Goal: Information Seeking & Learning: Learn about a topic

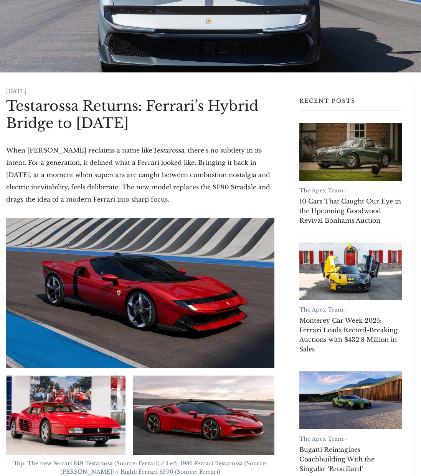
scroll to position [85, 0]
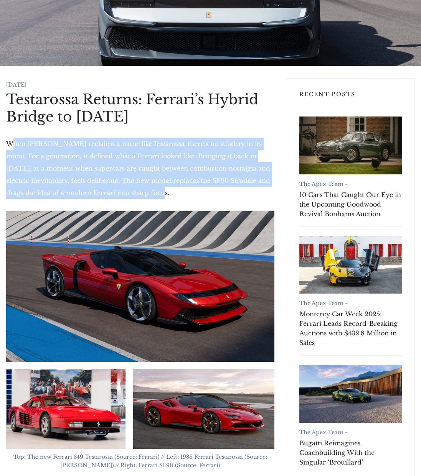
drag, startPoint x: 59, startPoint y: 161, endPoint x: 174, endPoint y: 204, distance: 122.7
drag, startPoint x: 192, startPoint y: 199, endPoint x: 27, endPoint y: 148, distance: 172.8
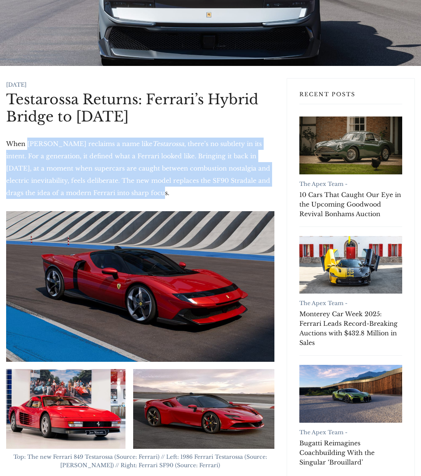
click at [27, 148] on p "When [PERSON_NAME] reclaims a name like Testarossa , there’s no subtlety in its…" at bounding box center [140, 168] width 268 height 61
drag, startPoint x: 21, startPoint y: 146, endPoint x: 173, endPoint y: 193, distance: 159.2
click at [173, 193] on p "When [PERSON_NAME] reclaims a name like Testarossa , there’s no subtlety in its…" at bounding box center [140, 168] width 268 height 61
drag, startPoint x: 191, startPoint y: 193, endPoint x: 8, endPoint y: 142, distance: 189.4
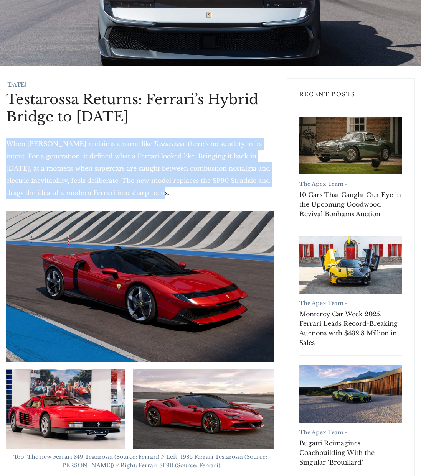
click at [8, 142] on p "When [PERSON_NAME] reclaims a name like Testarossa , there’s no subtlety in its…" at bounding box center [140, 168] width 268 height 61
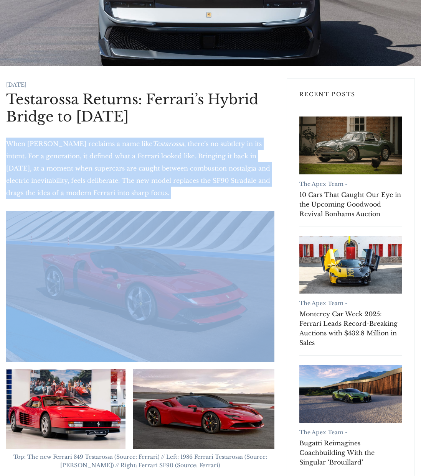
drag, startPoint x: 8, startPoint y: 142, endPoint x: 161, endPoint y: 193, distance: 161.0
click at [161, 193] on p "When [PERSON_NAME] reclaims a name like Testarossa , there’s no subtlety in its…" at bounding box center [140, 168] width 268 height 61
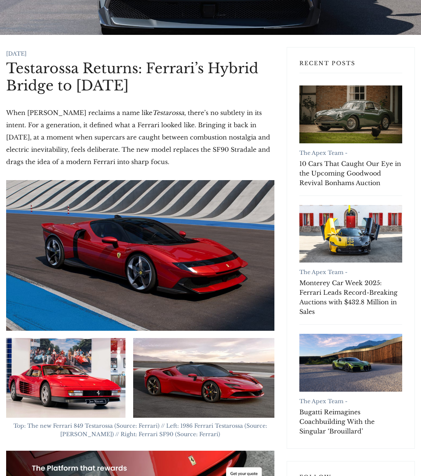
scroll to position [207, 0]
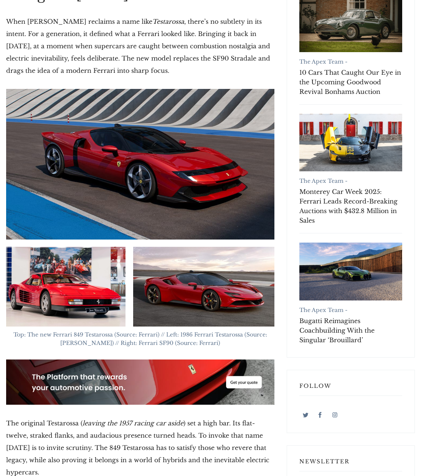
click at [150, 341] on span "Top: The new Ferrari 849 Testarossa (Source: Ferrari) // Left: 1986 Ferrari Tes…" at bounding box center [140, 338] width 255 height 15
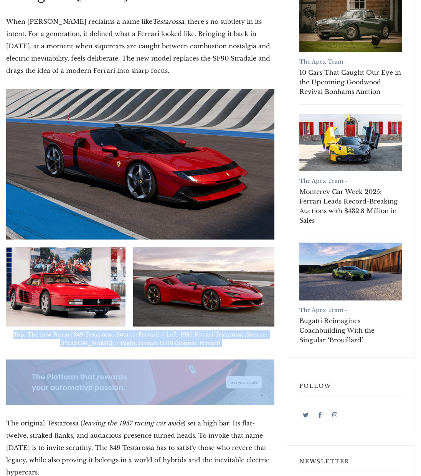
click at [150, 341] on span "Top: The new Ferrari 849 Testarossa (Source: Ferrari) // Left: 1986 Ferrari Tes…" at bounding box center [140, 338] width 255 height 15
click at [171, 338] on span "Top: The new Ferrari 849 Testarossa (Source: Ferrari) // Left: 1986 Ferrari Tes…" at bounding box center [140, 338] width 255 height 15
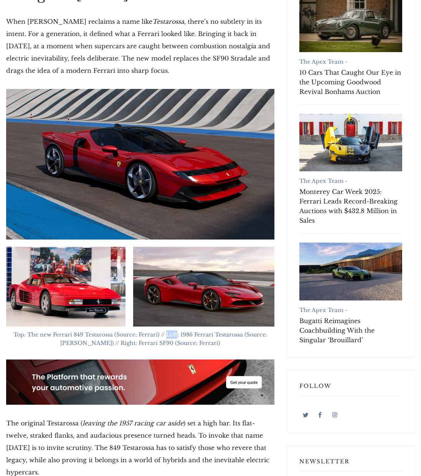
click at [171, 338] on span "Top: The new Ferrari 849 Testarossa (Source: Ferrari) // Left: 1986 Ferrari Tes…" at bounding box center [140, 338] width 255 height 15
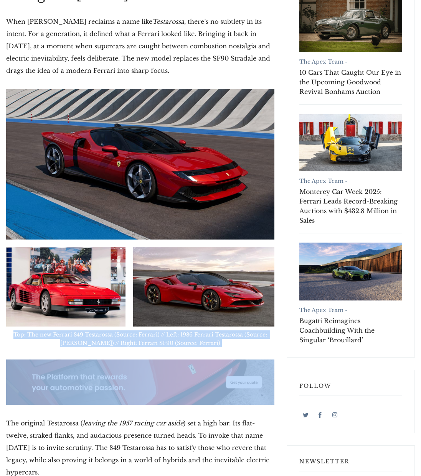
click at [171, 338] on span "Top: The new Ferrari 849 Testarossa (Source: Ferrari) // Left: 1986 Ferrari Tes…" at bounding box center [140, 338] width 255 height 15
click at [196, 338] on span "Top: The new Ferrari 849 Testarossa (Source: Ferrari) // Left: 1986 Ferrari Tes…" at bounding box center [140, 338] width 255 height 15
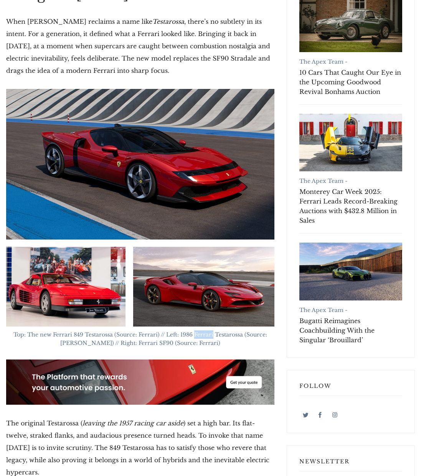
click at [196, 338] on span "Top: The new Ferrari 849 Testarossa (Source: Ferrari) // Left: 1986 Ferrari Tes…" at bounding box center [140, 338] width 255 height 15
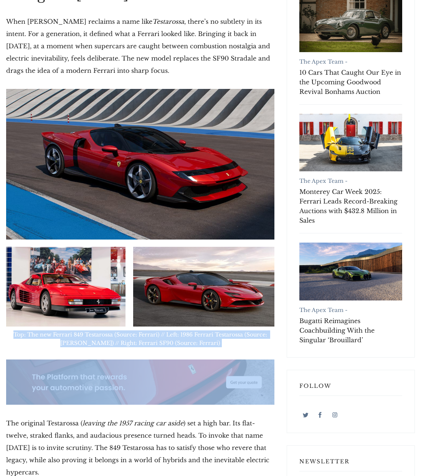
click at [196, 338] on span "Top: The new Ferrari 849 Testarossa (Source: Ferrari) // Left: 1986 Ferrari Tes…" at bounding box center [140, 338] width 255 height 15
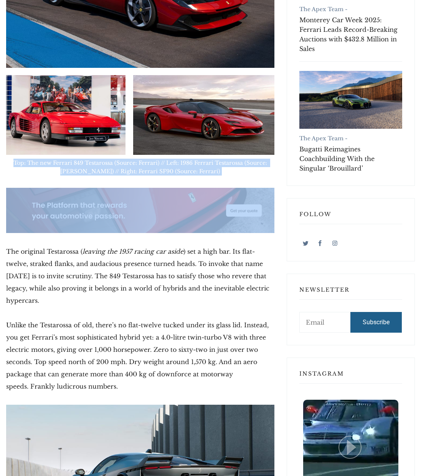
scroll to position [379, 0]
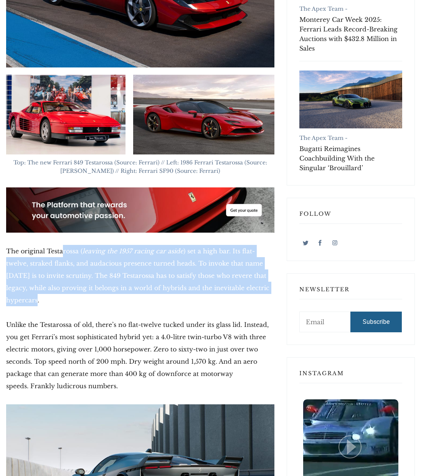
drag, startPoint x: 62, startPoint y: 248, endPoint x: 193, endPoint y: 303, distance: 142.5
click at [193, 303] on p "The original Testarossa ( leaving the 1957 racing car aside ) set a high bar. I…" at bounding box center [140, 275] width 268 height 61
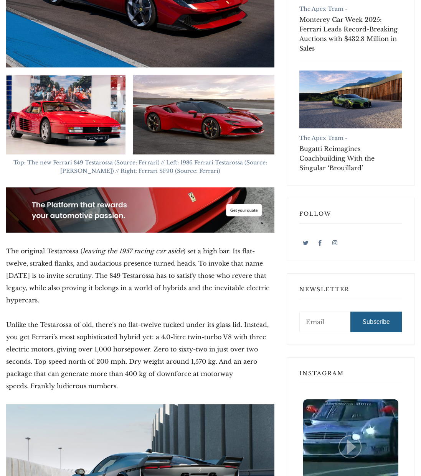
drag, startPoint x: 193, startPoint y: 303, endPoint x: 204, endPoint y: 302, distance: 10.4
click at [194, 303] on p "The original Testarossa ( leaving the 1957 racing car aside ) set a high bar. I…" at bounding box center [140, 275] width 268 height 61
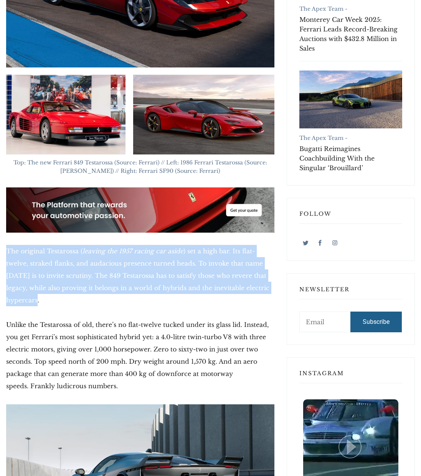
drag, startPoint x: 210, startPoint y: 299, endPoint x: 2, endPoint y: 252, distance: 213.5
drag, startPoint x: 3, startPoint y: 251, endPoint x: 102, endPoint y: 306, distance: 112.6
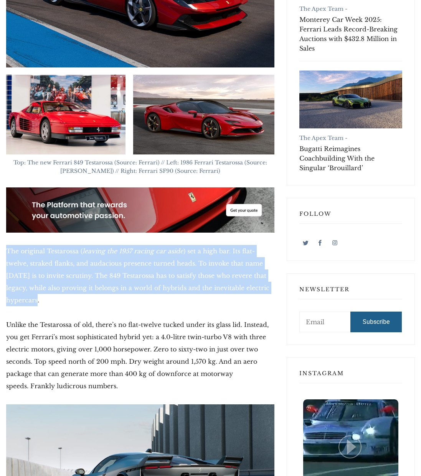
click at [102, 306] on p "The original Testarossa ( leaving the 1957 racing car aside ) set a high bar. I…" at bounding box center [140, 275] width 268 height 61
drag, startPoint x: 118, startPoint y: 299, endPoint x: 3, endPoint y: 254, distance: 123.3
drag, startPoint x: 12, startPoint y: 256, endPoint x: 99, endPoint y: 297, distance: 96.1
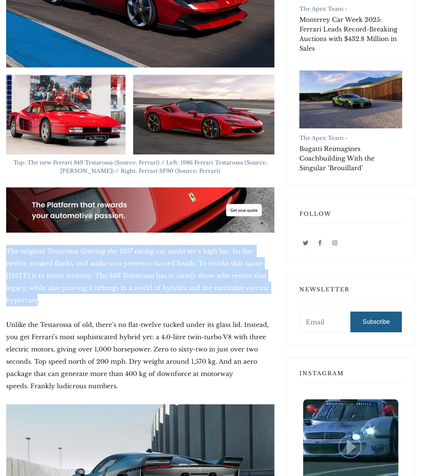
click at [99, 297] on p "The original Testarossa ( leaving the 1957 racing car aside ) set a high bar. I…" at bounding box center [140, 275] width 268 height 61
drag, startPoint x: 114, startPoint y: 297, endPoint x: 22, endPoint y: 256, distance: 101.0
click at [22, 256] on p "The original Testarossa ( leaving the 1957 racing car aside ) set a high bar. I…" at bounding box center [140, 275] width 268 height 61
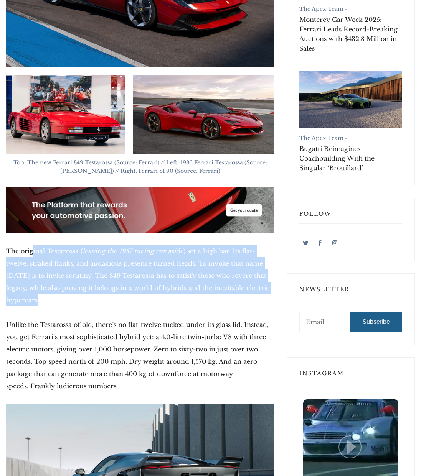
drag, startPoint x: 32, startPoint y: 250, endPoint x: 143, endPoint y: 308, distance: 124.9
drag, startPoint x: 175, startPoint y: 302, endPoint x: 12, endPoint y: 253, distance: 170.8
click at [12, 253] on p "The original Testarossa ( leaving the 1957 racing car aside ) set a high bar. I…" at bounding box center [140, 275] width 268 height 61
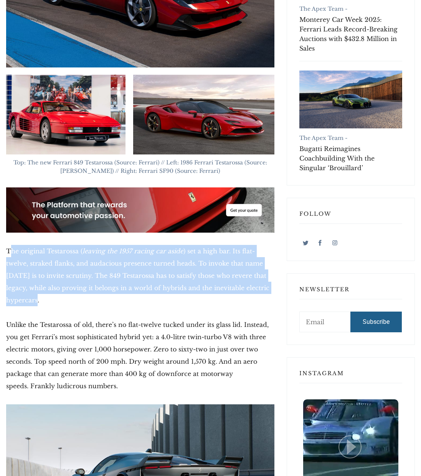
click at [12, 253] on p "The original Testarossa ( leaving the 1957 racing car aside ) set a high bar. I…" at bounding box center [140, 275] width 268 height 61
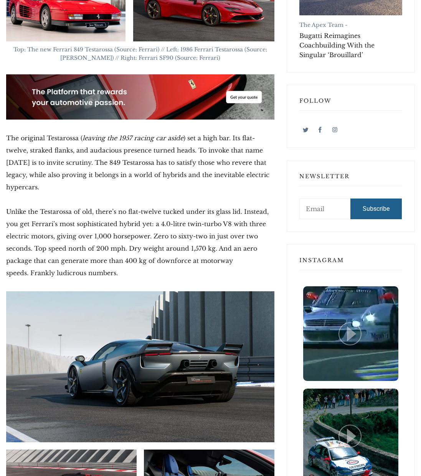
scroll to position [547, 0]
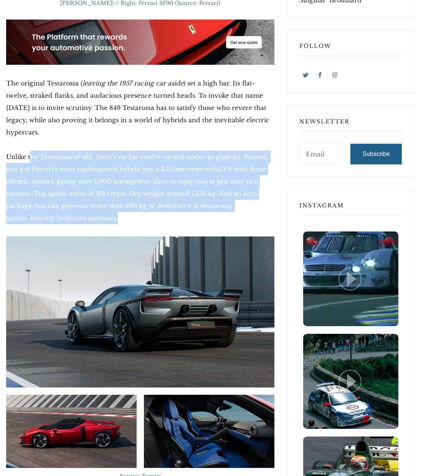
drag, startPoint x: 32, startPoint y: 161, endPoint x: 149, endPoint y: 216, distance: 128.7
click at [149, 216] on p "Unlike the Testarossa of old, there’s no flat-twelve tucked under its glass lid…" at bounding box center [140, 188] width 268 height 74
drag, startPoint x: 183, startPoint y: 219, endPoint x: 32, endPoint y: 161, distance: 161.4
click at [32, 161] on p "Unlike the Testarossa of old, there’s no flat-twelve tucked under its glass lid…" at bounding box center [140, 188] width 268 height 74
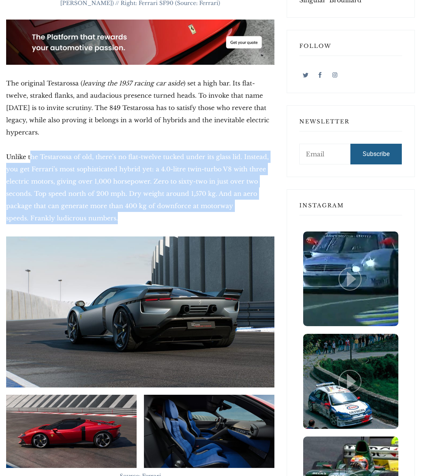
click at [32, 161] on p "Unlike the Testarossa of old, there’s no flat-twelve tucked under its glass lid…" at bounding box center [140, 188] width 268 height 74
drag, startPoint x: 21, startPoint y: 160, endPoint x: 134, endPoint y: 219, distance: 127.0
click at [134, 219] on p "Unlike the Testarossa of old, there’s no flat-twelve tucked under its glass lid…" at bounding box center [140, 188] width 268 height 74
drag, startPoint x: 156, startPoint y: 219, endPoint x: 18, endPoint y: 162, distance: 148.6
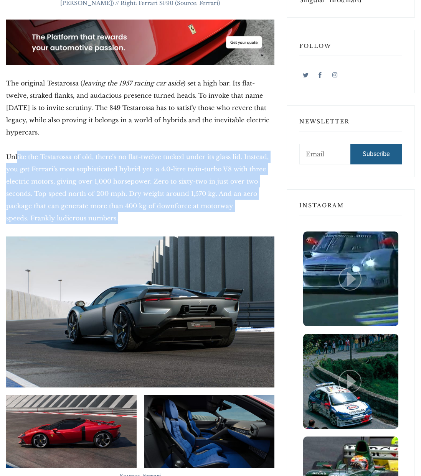
click at [18, 162] on p "Unlike the Testarossa of old, there’s no flat-twelve tucked under its glass lid…" at bounding box center [140, 188] width 268 height 74
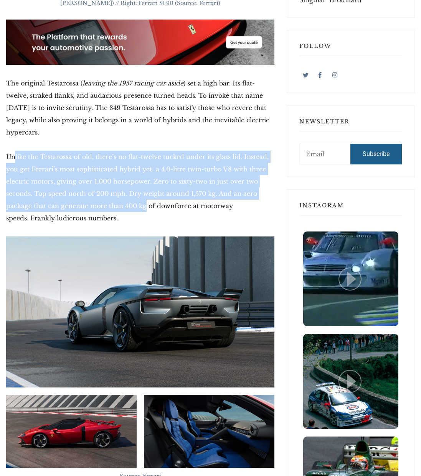
drag, startPoint x: 13, startPoint y: 159, endPoint x: 117, endPoint y: 212, distance: 116.1
click at [117, 212] on p "Unlike the Testarossa of old, there’s no flat-twelve tucked under its glass lid…" at bounding box center [140, 188] width 268 height 74
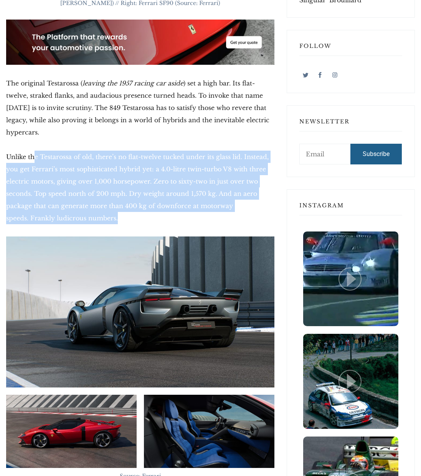
drag, startPoint x: 149, startPoint y: 218, endPoint x: 33, endPoint y: 161, distance: 128.8
click at [33, 161] on p "Unlike the Testarossa of old, there’s no flat-twelve tucked under its glass lid…" at bounding box center [140, 188] width 268 height 74
drag, startPoint x: 42, startPoint y: 155, endPoint x: 166, endPoint y: 215, distance: 137.2
click at [166, 215] on p "Unlike the Testarossa of old, there’s no flat-twelve tucked under its glass lid…" at bounding box center [140, 188] width 268 height 74
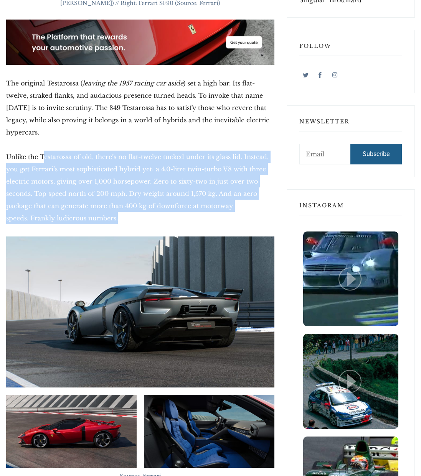
click at [166, 215] on p "Unlike the Testarossa of old, there’s no flat-twelve tucked under its glass lid…" at bounding box center [140, 188] width 268 height 74
drag, startPoint x: 201, startPoint y: 215, endPoint x: 30, endPoint y: 160, distance: 180.1
click at [30, 160] on p "Unlike the Testarossa of old, there’s no flat-twelve tucked under its glass lid…" at bounding box center [140, 188] width 268 height 74
drag, startPoint x: 14, startPoint y: 160, endPoint x: 163, endPoint y: 219, distance: 160.3
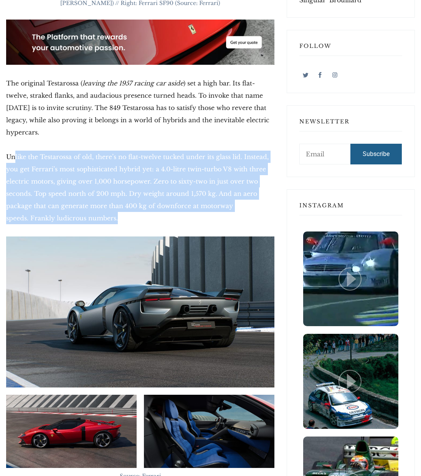
click at [163, 219] on p "Unlike the Testarossa of old, there’s no flat-twelve tucked under its glass lid…" at bounding box center [140, 188] width 268 height 74
drag, startPoint x: 179, startPoint y: 219, endPoint x: 30, endPoint y: 159, distance: 160.9
click at [30, 159] on p "Unlike the Testarossa of old, there’s no flat-twelve tucked under its glass lid…" at bounding box center [140, 188] width 268 height 74
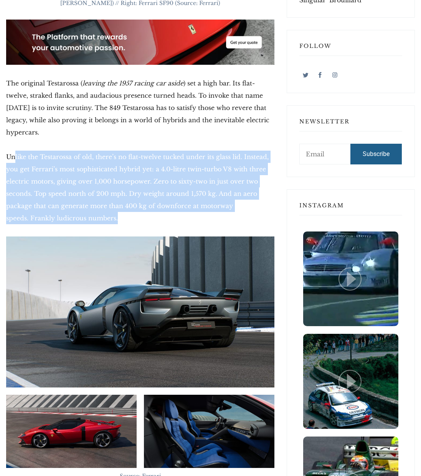
drag, startPoint x: 15, startPoint y: 159, endPoint x: 109, endPoint y: 219, distance: 112.3
click at [109, 219] on p "Unlike the Testarossa of old, there’s no flat-twelve tucked under its glass lid…" at bounding box center [140, 188] width 268 height 74
drag, startPoint x: 148, startPoint y: 218, endPoint x: 10, endPoint y: 161, distance: 148.7
click at [10, 161] on p "Unlike the Testarossa of old, there’s no flat-twelve tucked under its glass lid…" at bounding box center [140, 188] width 268 height 74
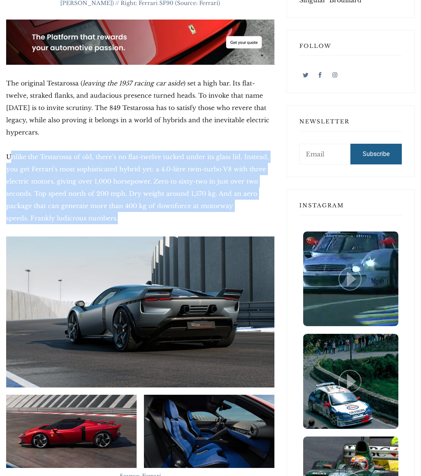
click at [10, 161] on p "Unlike the Testarossa of old, there’s no flat-twelve tucked under its glass lid…" at bounding box center [140, 188] width 268 height 74
drag, startPoint x: 10, startPoint y: 158, endPoint x: 125, endPoint y: 221, distance: 131.0
click at [125, 221] on p "Unlike the Testarossa of old, there’s no flat-twelve tucked under its glass lid…" at bounding box center [140, 188] width 268 height 74
drag, startPoint x: 162, startPoint y: 221, endPoint x: 50, endPoint y: 161, distance: 127.0
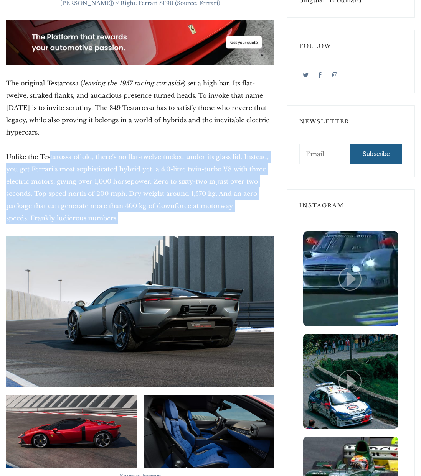
click at [50, 161] on p "Unlike the Testarossa of old, there’s no flat-twelve tucked under its glass lid…" at bounding box center [140, 188] width 268 height 74
drag, startPoint x: 31, startPoint y: 157, endPoint x: 133, endPoint y: 217, distance: 118.7
click at [133, 217] on p "Unlike the Testarossa of old, there’s no flat-twelve tucked under its glass lid…" at bounding box center [140, 188] width 268 height 74
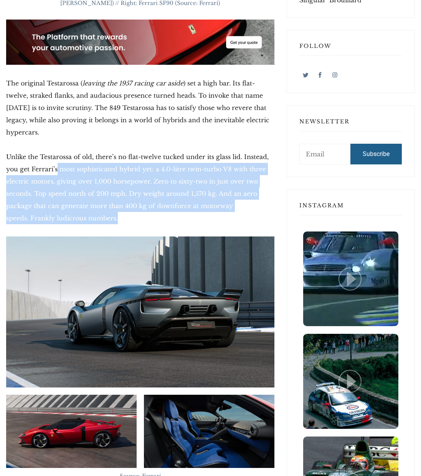
drag, startPoint x: 170, startPoint y: 219, endPoint x: 58, endPoint y: 165, distance: 125.1
click at [58, 165] on p "Unlike the Testarossa of old, there’s no flat-twelve tucked under its glass lid…" at bounding box center [140, 188] width 268 height 74
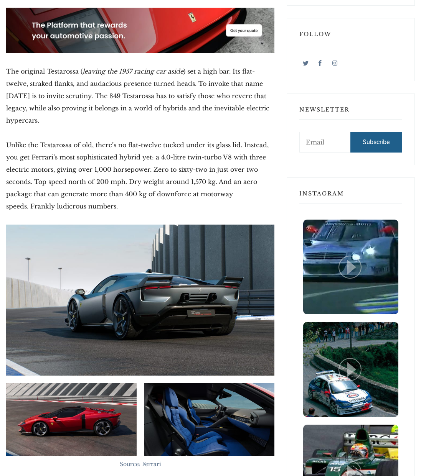
scroll to position [560, 0]
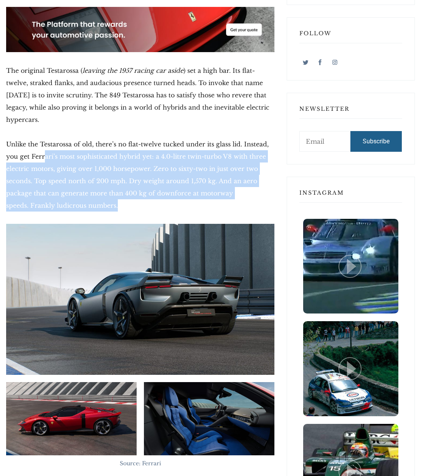
drag, startPoint x: 122, startPoint y: 205, endPoint x: 44, endPoint y: 157, distance: 91.4
click at [44, 157] on p "Unlike the Testarossa of old, there’s no flat-twelve tucked under its glass lid…" at bounding box center [140, 175] width 268 height 74
drag, startPoint x: 115, startPoint y: 207, endPoint x: 44, endPoint y: 160, distance: 85.2
click at [44, 160] on p "Unlike the Testarossa of old, there’s no flat-twelve tucked under its glass lid…" at bounding box center [140, 175] width 268 height 74
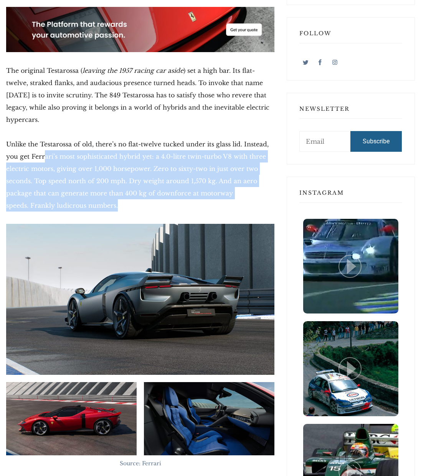
click at [44, 160] on p "Unlike the Testarossa of old, there’s no flat-twelve tucked under its glass lid…" at bounding box center [140, 175] width 268 height 74
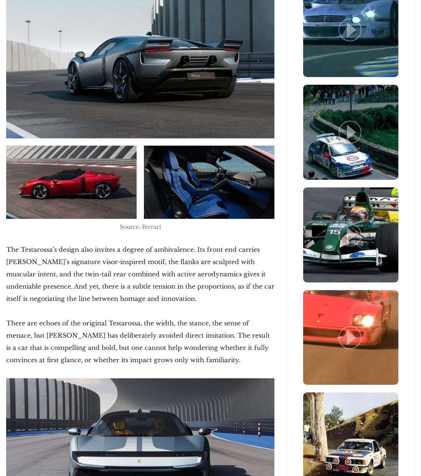
scroll to position [798, 0]
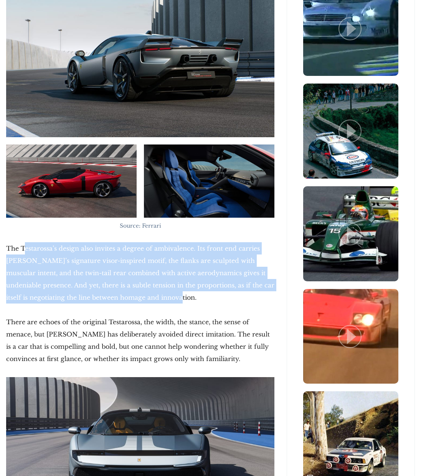
drag, startPoint x: 26, startPoint y: 249, endPoint x: 176, endPoint y: 293, distance: 156.6
click at [176, 293] on p "The Testarossa’s design also invites a degree of ambivalence. Its front end car…" at bounding box center [140, 272] width 268 height 61
drag, startPoint x: 202, startPoint y: 297, endPoint x: 51, endPoint y: 250, distance: 158.6
click at [51, 250] on p "The Testarossa’s design also invites a degree of ambivalence. Its front end car…" at bounding box center [140, 272] width 268 height 61
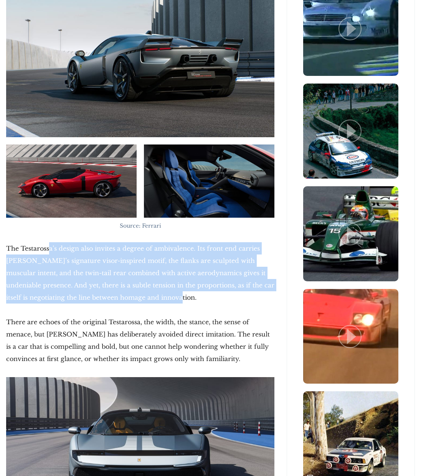
click at [51, 250] on p "The Testarossa’s design also invites a degree of ambivalence. Its front end car…" at bounding box center [140, 272] width 268 height 61
drag, startPoint x: 46, startPoint y: 249, endPoint x: 171, endPoint y: 297, distance: 133.7
click at [171, 297] on p "The Testarossa’s design also invites a degree of ambivalence. Its front end car…" at bounding box center [140, 272] width 268 height 61
drag, startPoint x: 178, startPoint y: 296, endPoint x: 25, endPoint y: 248, distance: 160.5
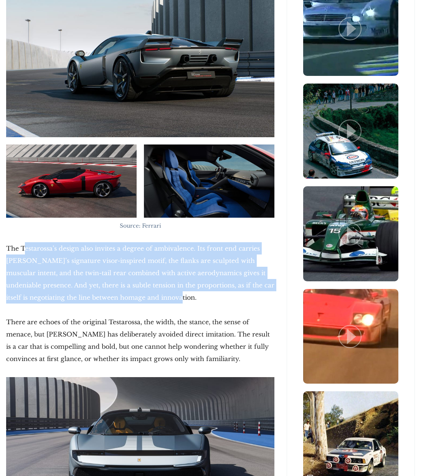
click at [25, 248] on p "The Testarossa’s design also invites a degree of ambivalence. Its front end car…" at bounding box center [140, 272] width 268 height 61
drag, startPoint x: 17, startPoint y: 249, endPoint x: 172, endPoint y: 304, distance: 164.0
click at [172, 304] on div "When [PERSON_NAME] reclaims a name like Testarossa , there’s no subtlety in its…" at bounding box center [140, 283] width 268 height 1716
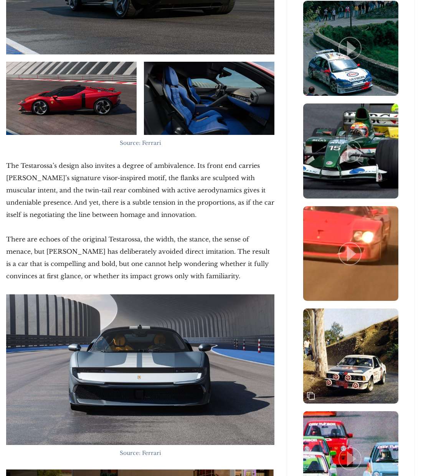
scroll to position [915, 0]
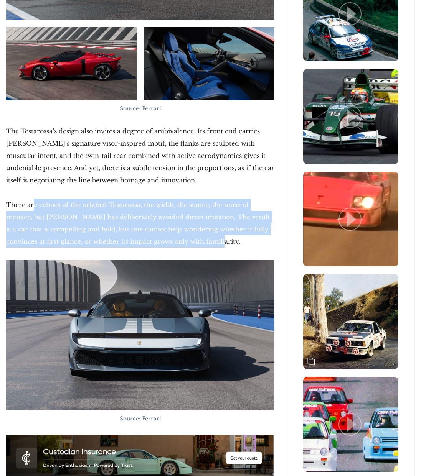
drag, startPoint x: 34, startPoint y: 209, endPoint x: 199, endPoint y: 239, distance: 168.0
click at [199, 239] on p "There are echoes of the original Testarossa, the width, the stance, the sense o…" at bounding box center [140, 223] width 268 height 49
drag, startPoint x: 215, startPoint y: 239, endPoint x: 23, endPoint y: 208, distance: 194.3
click at [23, 208] on p "There are echoes of the original Testarossa, the width, the stance, the sense o…" at bounding box center [140, 223] width 268 height 49
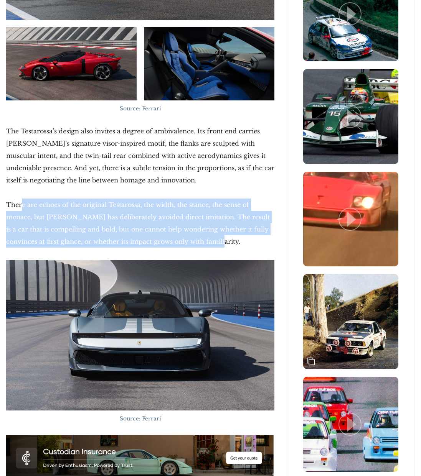
click at [23, 208] on p "There are echoes of the original Testarossa, the width, the stance, the sense o…" at bounding box center [140, 223] width 268 height 49
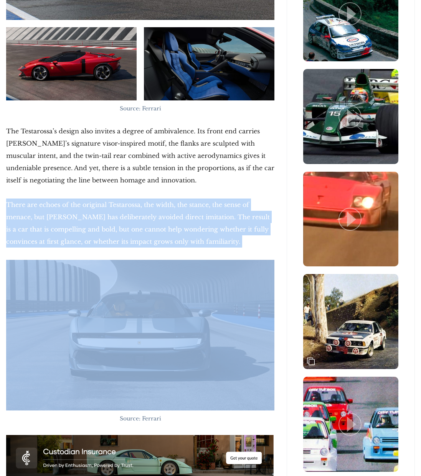
drag, startPoint x: 23, startPoint y: 208, endPoint x: 199, endPoint y: 239, distance: 178.3
click at [199, 239] on p "There are echoes of the original Testarossa, the width, the stance, the sense o…" at bounding box center [140, 223] width 268 height 49
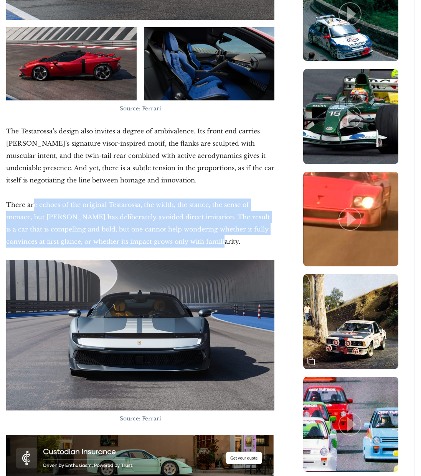
drag, startPoint x: 217, startPoint y: 241, endPoint x: 34, endPoint y: 210, distance: 185.5
click at [34, 210] on p "There are echoes of the original Testarossa, the width, the stance, the sense o…" at bounding box center [140, 223] width 268 height 49
drag, startPoint x: 22, startPoint y: 208, endPoint x: 201, endPoint y: 240, distance: 182.3
click at [201, 240] on p "There are echoes of the original Testarossa, the width, the stance, the sense o…" at bounding box center [140, 223] width 268 height 49
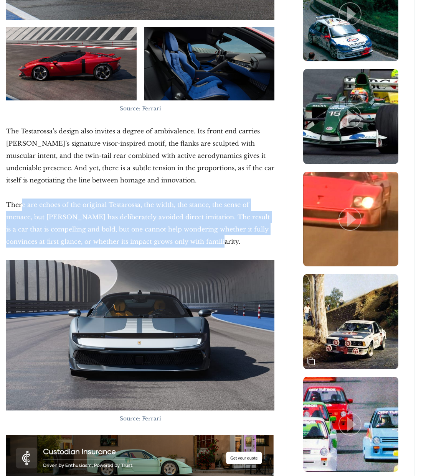
click at [201, 240] on p "There are echoes of the original Testarossa, the width, the stance, the sense o…" at bounding box center [140, 223] width 268 height 49
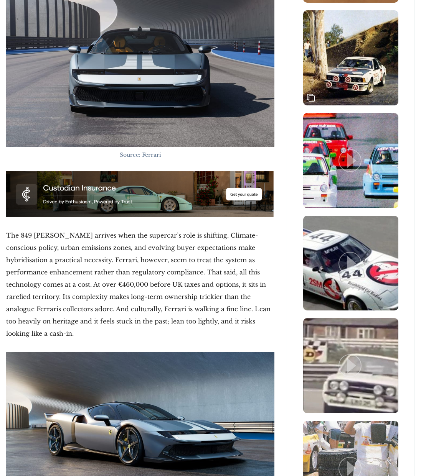
scroll to position [1180, 0]
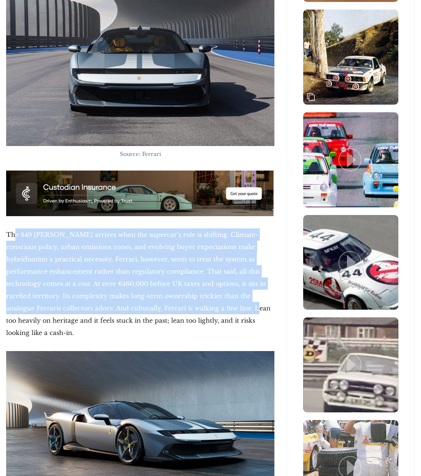
drag, startPoint x: 14, startPoint y: 239, endPoint x: 179, endPoint y: 306, distance: 178.1
click at [179, 306] on p "The 849 [PERSON_NAME] arrives when the supercar’s role is shifting. Climate-con…" at bounding box center [140, 284] width 268 height 110
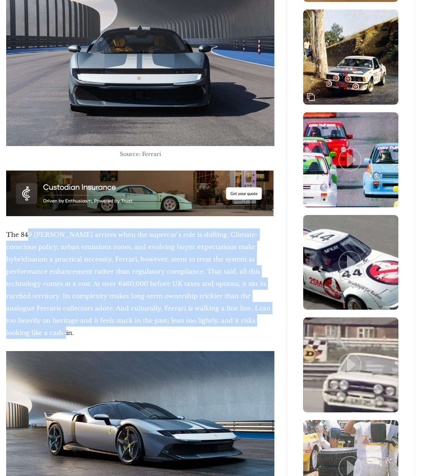
drag, startPoint x: 28, startPoint y: 239, endPoint x: 233, endPoint y: 321, distance: 221.4
click at [233, 321] on p "The 849 [PERSON_NAME] arrives when the supercar’s role is shifting. Climate-con…" at bounding box center [140, 284] width 268 height 110
drag, startPoint x: 243, startPoint y: 321, endPoint x: 11, endPoint y: 236, distance: 247.2
click at [11, 236] on p "The 849 [PERSON_NAME] arrives when the supercar’s role is shifting. Climate-con…" at bounding box center [140, 284] width 268 height 110
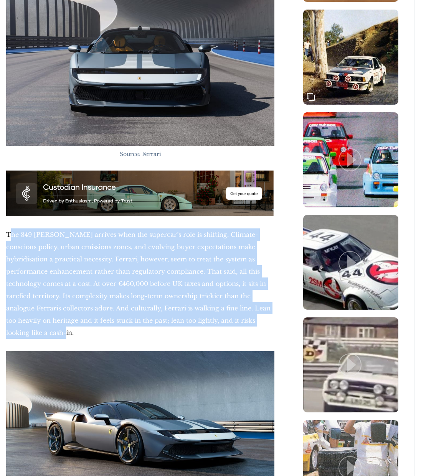
drag, startPoint x: 11, startPoint y: 236, endPoint x: 5, endPoint y: 236, distance: 6.5
click at [11, 236] on p "The 849 [PERSON_NAME] arrives when the supercar’s role is shifting. Climate-con…" at bounding box center [140, 284] width 268 height 110
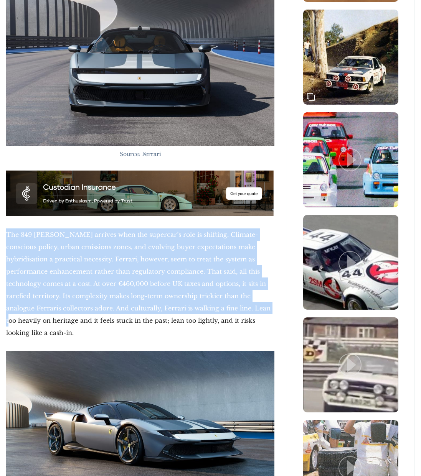
drag, startPoint x: 3, startPoint y: 236, endPoint x: 194, endPoint y: 309, distance: 204.6
click at [194, 309] on div "[DATE] Testarossa Returns: Ferrari’s Hybrid Bridge to [DATE] When [PERSON_NAME]…" at bounding box center [140, 64] width 280 height 2162
click at [194, 309] on p "The 849 [PERSON_NAME] arrives when the supercar’s role is shifting. Climate-con…" at bounding box center [140, 284] width 268 height 110
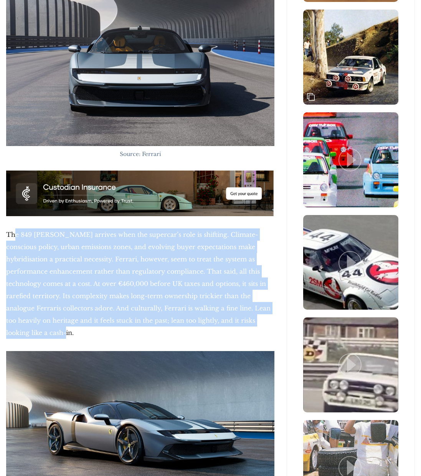
drag, startPoint x: 232, startPoint y: 322, endPoint x: 15, endPoint y: 235, distance: 234.1
click at [15, 235] on p "The 849 [PERSON_NAME] arrives when the supercar’s role is shifting. Climate-con…" at bounding box center [140, 284] width 268 height 110
drag, startPoint x: 9, startPoint y: 234, endPoint x: 221, endPoint y: 318, distance: 227.8
click at [221, 318] on p "The 849 [PERSON_NAME] arrives when the supercar’s role is shifting. Climate-con…" at bounding box center [140, 284] width 268 height 110
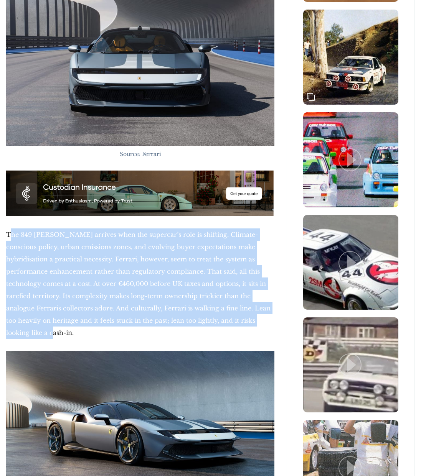
click at [221, 318] on p "The 849 [PERSON_NAME] arrives when the supercar’s role is shifting. Climate-con…" at bounding box center [140, 284] width 268 height 110
drag, startPoint x: 242, startPoint y: 318, endPoint x: 9, endPoint y: 236, distance: 247.3
click at [9, 236] on p "The 849 [PERSON_NAME] arrives when the supercar’s role is shifting. Climate-con…" at bounding box center [140, 284] width 268 height 110
drag, startPoint x: 7, startPoint y: 235, endPoint x: 225, endPoint y: 320, distance: 234.3
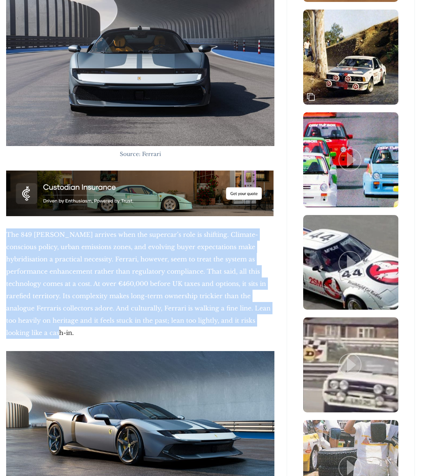
click at [225, 320] on p "The 849 [PERSON_NAME] arrives when the supercar’s role is shifting. Climate-con…" at bounding box center [140, 284] width 268 height 110
drag, startPoint x: 245, startPoint y: 323, endPoint x: 51, endPoint y: 237, distance: 212.3
click at [51, 237] on p "The 849 [PERSON_NAME] arrives when the supercar’s role is shifting. Climate-con…" at bounding box center [140, 284] width 268 height 110
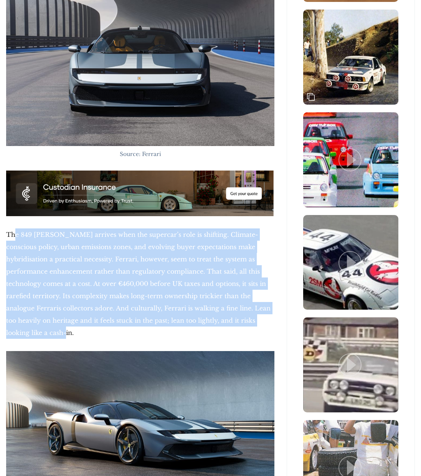
drag, startPoint x: 16, startPoint y: 232, endPoint x: 241, endPoint y: 323, distance: 242.8
click at [241, 323] on p "The 849 [PERSON_NAME] arrives when the supercar’s role is shifting. Climate-con…" at bounding box center [140, 284] width 268 height 110
drag, startPoint x: 252, startPoint y: 318, endPoint x: 5, endPoint y: 232, distance: 261.7
click at [5, 232] on div "[DATE] Testarossa Returns: Ferrari’s Hybrid Bridge to [DATE] When [PERSON_NAME]…" at bounding box center [140, 64] width 280 height 2162
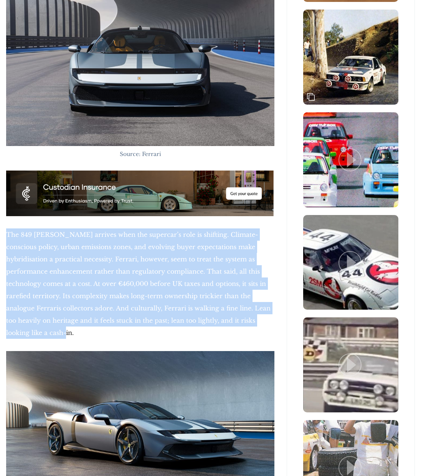
click at [5, 232] on div "[DATE] Testarossa Returns: Ferrari’s Hybrid Bridge to [DATE] When [PERSON_NAME]…" at bounding box center [140, 64] width 280 height 2162
drag, startPoint x: 7, startPoint y: 231, endPoint x: 223, endPoint y: 315, distance: 231.7
click at [223, 315] on p "The 849 [PERSON_NAME] arrives when the supercar’s role is shifting. Climate-con…" at bounding box center [140, 284] width 268 height 110
drag, startPoint x: 247, startPoint y: 319, endPoint x: 46, endPoint y: 239, distance: 216.1
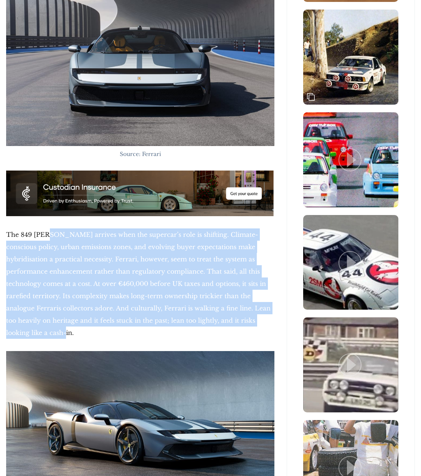
click at [46, 239] on p "The 849 [PERSON_NAME] arrives when the supercar’s role is shifting. Climate-con…" at bounding box center [140, 284] width 268 height 110
drag, startPoint x: 32, startPoint y: 240, endPoint x: 222, endPoint y: 327, distance: 209.8
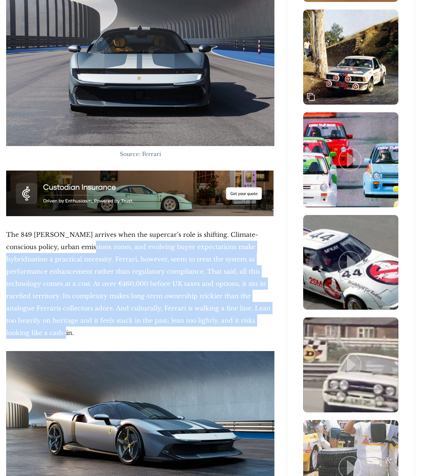
drag, startPoint x: 239, startPoint y: 323, endPoint x: 72, endPoint y: 252, distance: 180.8
click at [72, 252] on p "The 849 [PERSON_NAME] arrives when the supercar’s role is shifting. Climate-con…" at bounding box center [140, 284] width 268 height 110
drag, startPoint x: 35, startPoint y: 242, endPoint x: 216, endPoint y: 321, distance: 196.8
click at [216, 321] on p "The 849 [PERSON_NAME] arrives when the supercar’s role is shifting. Climate-con…" at bounding box center [140, 284] width 268 height 110
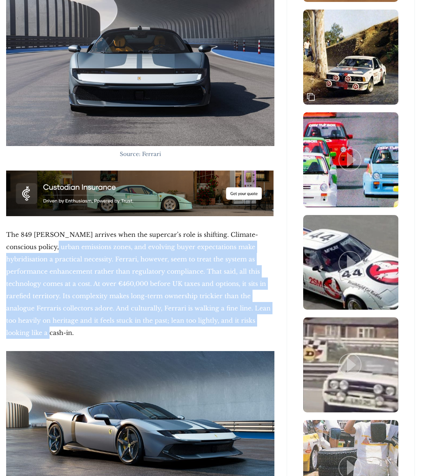
click at [216, 321] on p "The 849 [PERSON_NAME] arrives when the supercar’s role is shifting. Climate-con…" at bounding box center [140, 284] width 268 height 110
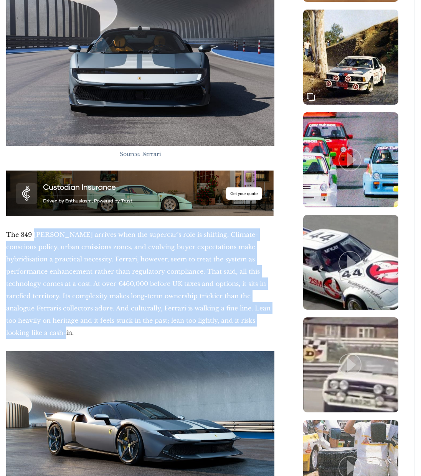
drag, startPoint x: 242, startPoint y: 323, endPoint x: 34, endPoint y: 239, distance: 224.7
click at [34, 239] on p "The 849 [PERSON_NAME] arrives when the supercar’s role is shifting. Climate-con…" at bounding box center [140, 284] width 268 height 110
drag
click at [217, 320] on p "The 849 [PERSON_NAME] arrives when the supercar’s role is shifting. Climate-con…" at bounding box center [140, 284] width 268 height 110
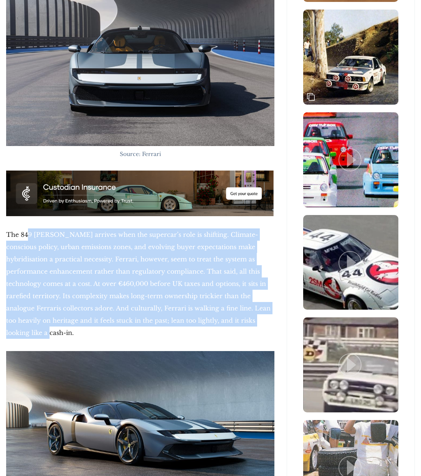
click at [217, 320] on p "The 849 [PERSON_NAME] arrives when the supercar’s role is shifting. Climate-con…" at bounding box center [140, 284] width 268 height 110
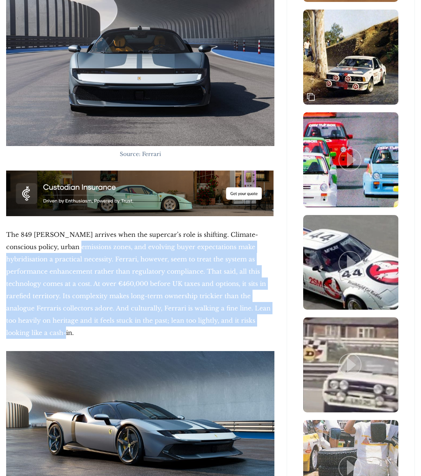
click at [61, 246] on p "The 849 [PERSON_NAME] arrives when the supercar’s role is shifting. Climate-con…" at bounding box center [140, 284] width 268 height 110
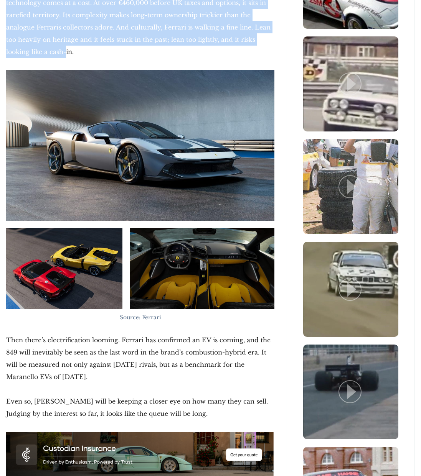
scroll to position [1496, 0]
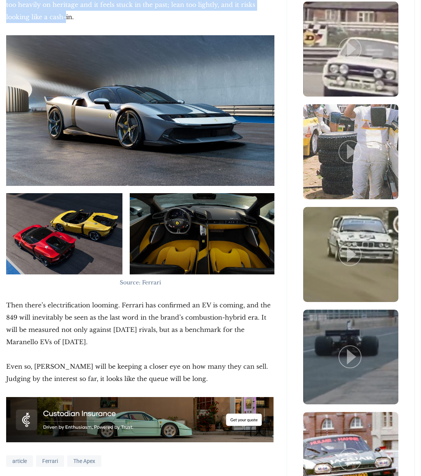
drag, startPoint x: 21, startPoint y: 297, endPoint x: 141, endPoint y: 339, distance: 127.4
click at [166, 332] on p "Then there’s electrification looming. Ferrari has confirmed an EV is coming, an…" at bounding box center [140, 323] width 268 height 49
drag, startPoint x: 196, startPoint y: 333, endPoint x: 13, endPoint y: 295, distance: 186.8
click at [13, 299] on p "Then there’s electrification looming. Ferrari has confirmed an EV is coming, an…" at bounding box center [140, 323] width 268 height 49
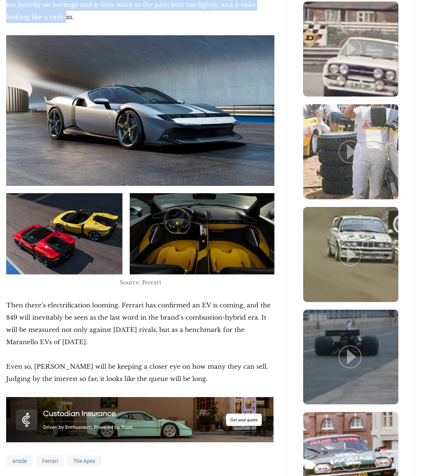
click at [13, 299] on p "Then there’s electrification looming. Ferrari has confirmed an EV is coming, an…" at bounding box center [140, 323] width 268 height 49
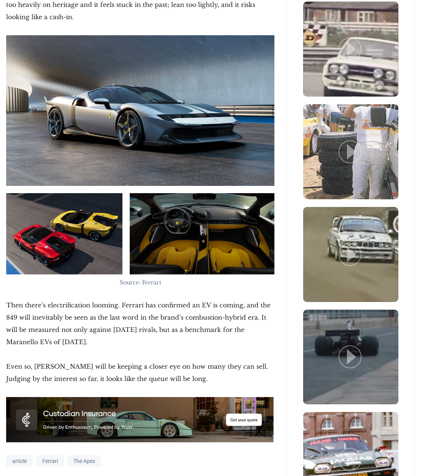
drag, startPoint x: 8, startPoint y: 294, endPoint x: 147, endPoint y: 325, distance: 141.6
click at [147, 325] on p "Then there’s electrification looming. Ferrari has confirmed an EV is coming, an…" at bounding box center [140, 323] width 268 height 49
drag, startPoint x: 168, startPoint y: 327, endPoint x: 11, endPoint y: 285, distance: 162.7
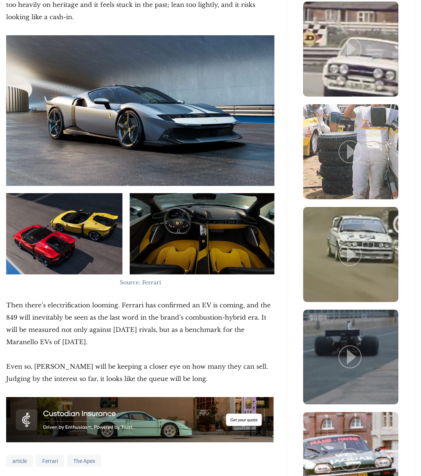
drag, startPoint x: 10, startPoint y: 287, endPoint x: 144, endPoint y: 330, distance: 140.6
click at [144, 330] on p "Then there’s electrification looming. Ferrari has confirmed an EV is coming, an…" at bounding box center [140, 323] width 268 height 49
click at [6, 299] on p "Then there’s electrification looming. Ferrari has confirmed an EV is coming, an…" at bounding box center [140, 323] width 268 height 49
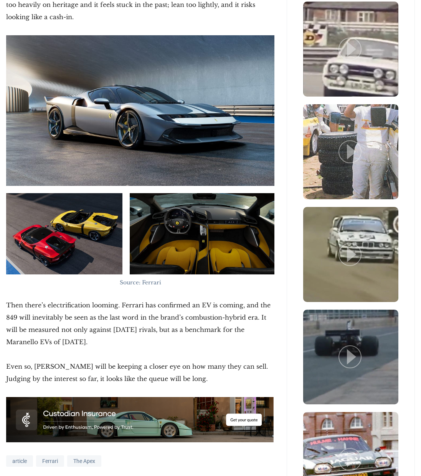
click at [6, 299] on p "Then there’s electrification looming. Ferrari has confirmed an EV is coming, an…" at bounding box center [140, 323] width 268 height 49
click at [127, 332] on p "Then there’s electrification looming. Ferrari has confirmed an EV is coming, an…" at bounding box center [140, 323] width 268 height 49
click at [6, 299] on p "Then there’s electrification looming. Ferrari has confirmed an EV is coming, an…" at bounding box center [140, 323] width 268 height 49
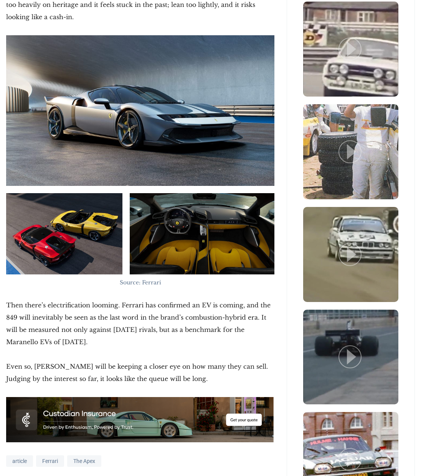
drag, startPoint x: 122, startPoint y: 331, endPoint x: 7, endPoint y: 297, distance: 120.1
click at [7, 299] on p "Then there’s electrification looming. Ferrari has confirmed an EV is coming, an…" at bounding box center [140, 323] width 268 height 49
drag, startPoint x: 7, startPoint y: 297, endPoint x: 8, endPoint y: 292, distance: 4.7
click at [7, 299] on p "Then there’s electrification looming. Ferrari has confirmed an EV is coming, an…" at bounding box center [140, 323] width 268 height 49
drag, startPoint x: 8, startPoint y: 292, endPoint x: 118, endPoint y: 325, distance: 114.7
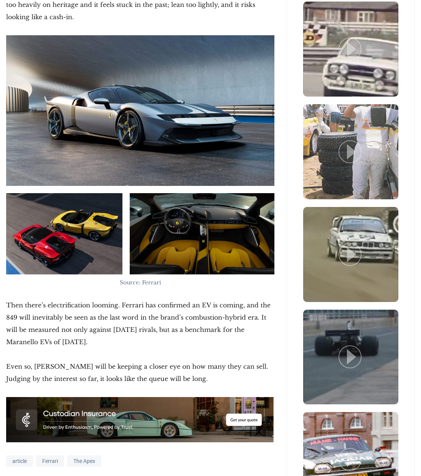
click at [118, 325] on p "Then there’s electrification looming. Ferrari has confirmed an EV is coming, an…" at bounding box center [140, 323] width 268 height 49
click at [7, 299] on p "Then there’s electrification looming. Ferrari has confirmed an EV is coming, an…" at bounding box center [140, 323] width 268 height 49
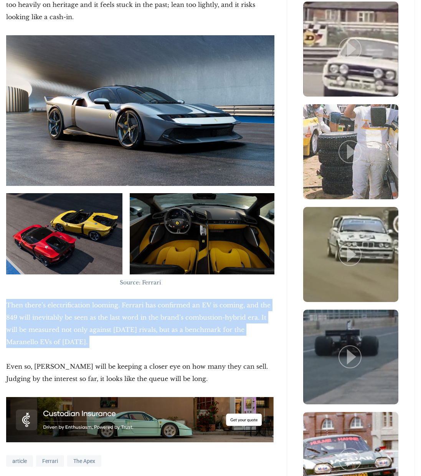
click at [120, 334] on p "Then there’s electrification looming. Ferrari has confirmed an EV is coming, an…" at bounding box center [140, 323] width 268 height 49
click at [9, 299] on p "Then there’s electrification looming. Ferrari has confirmed an EV is coming, an…" at bounding box center [140, 323] width 268 height 49
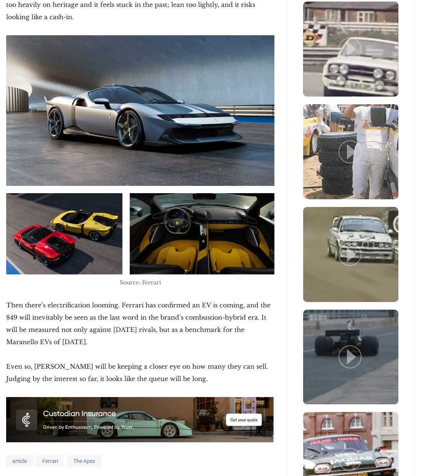
click at [8, 299] on p "Then there’s electrification looming. Ferrari has confirmed an EV is coming, an…" at bounding box center [140, 323] width 268 height 49
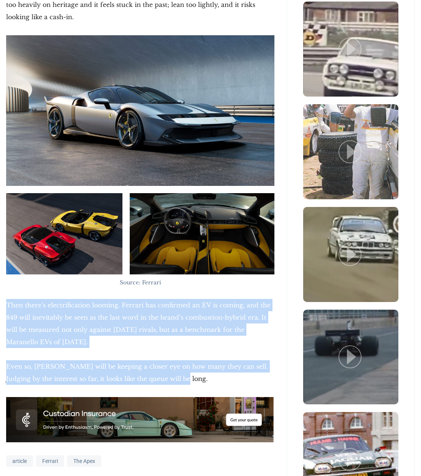
drag, startPoint x: 209, startPoint y: 369, endPoint x: 7, endPoint y: 294, distance: 216.1
click at [7, 299] on p "Then there’s electrification looming. Ferrari has confirmed an EV is coming, an…" at bounding box center [140, 323] width 268 height 49
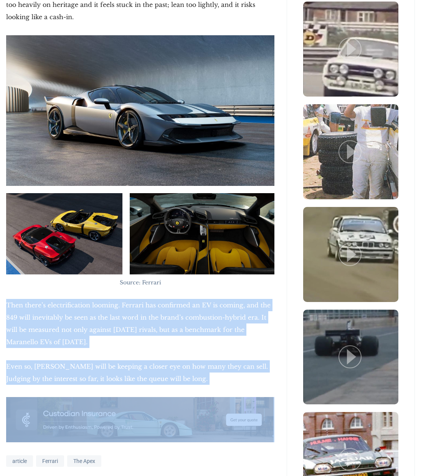
drag, startPoint x: 7, startPoint y: 294, endPoint x: 177, endPoint y: 365, distance: 184.5
click at [177, 365] on p "Even so, [PERSON_NAME] will be keeping a closer eye on how many they can sell. …" at bounding box center [140, 373] width 268 height 25
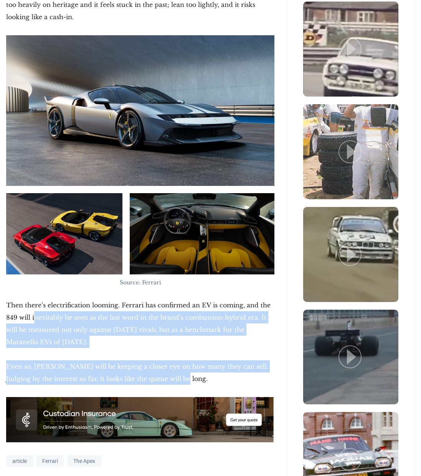
drag, startPoint x: 183, startPoint y: 365, endPoint x: 36, endPoint y: 304, distance: 159.9
click at [36, 304] on p "Then there’s electrification looming. Ferrari has confirmed an EV is coming, an…" at bounding box center [140, 323] width 268 height 49
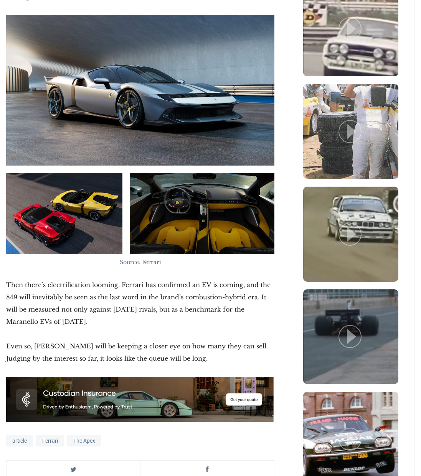
scroll to position [1524, 0]
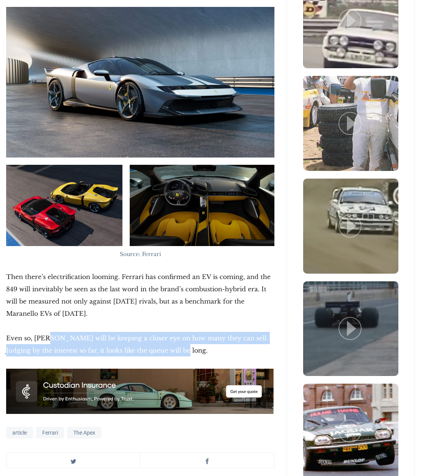
drag, startPoint x: 47, startPoint y: 321, endPoint x: 184, endPoint y: 340, distance: 138.3
click at [184, 340] on p "Even so, [PERSON_NAME] will be keeping a closer eye on how many they can sell. …" at bounding box center [140, 344] width 268 height 25
drag, startPoint x: 192, startPoint y: 339, endPoint x: 7, endPoint y: 328, distance: 185.6
click at [7, 332] on p "Even so, [PERSON_NAME] will be keeping a closer eye on how many they can sell. …" at bounding box center [140, 344] width 268 height 25
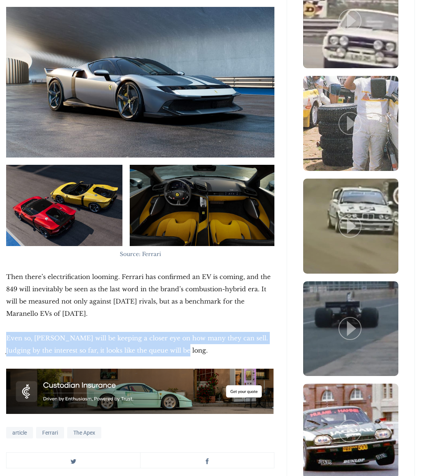
click at [7, 332] on p "Even so, [PERSON_NAME] will be keeping a closer eye on how many they can sell. …" at bounding box center [140, 344] width 268 height 25
drag, startPoint x: 6, startPoint y: 328, endPoint x: 170, endPoint y: 338, distance: 164.5
click at [170, 338] on p "Even so, [PERSON_NAME] will be keeping a closer eye on how many they can sell. …" at bounding box center [140, 344] width 268 height 25
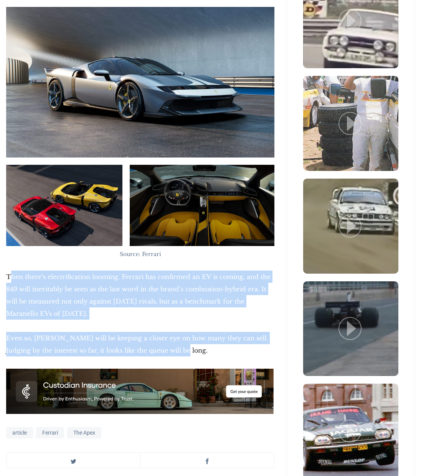
click at [9, 271] on p "Then there’s electrification looming. Ferrari has confirmed an EV is coming, an…" at bounding box center [140, 295] width 268 height 49
click at [200, 339] on p "Even so, [PERSON_NAME] will be keeping a closer eye on how many they can sell. …" at bounding box center [140, 344] width 268 height 25
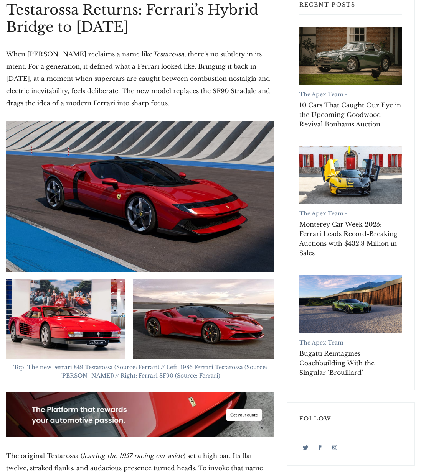
scroll to position [0, 0]
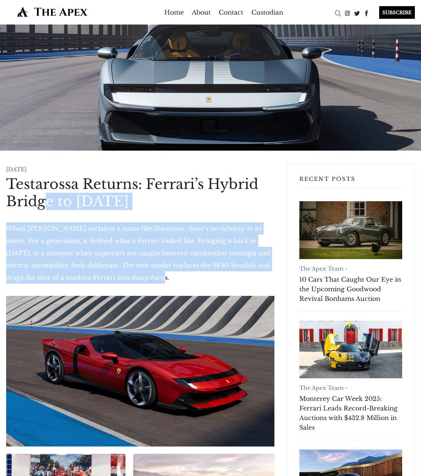
drag, startPoint x: 45, startPoint y: 199, endPoint x: 183, endPoint y: 280, distance: 160.4
click at [183, 280] on p "When [PERSON_NAME] reclaims a name like Testarossa , there’s no subtlety in its…" at bounding box center [140, 252] width 268 height 61
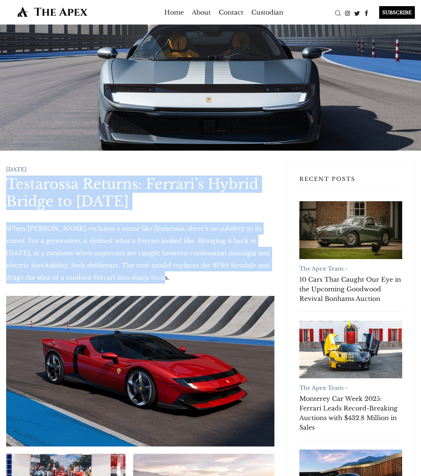
drag, startPoint x: 208, startPoint y: 280, endPoint x: 10, endPoint y: 185, distance: 219.8
click at [10, 185] on h1 "Testarossa Returns: Ferrari’s Hybrid Bridge to [DATE]" at bounding box center [140, 193] width 268 height 35
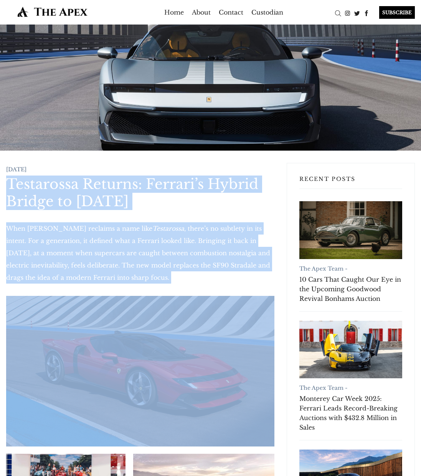
drag, startPoint x: 10, startPoint y: 185, endPoint x: 174, endPoint y: 275, distance: 187.6
click at [174, 275] on p "When [PERSON_NAME] reclaims a name like Testarossa , there’s no subtlety in its…" at bounding box center [140, 252] width 268 height 61
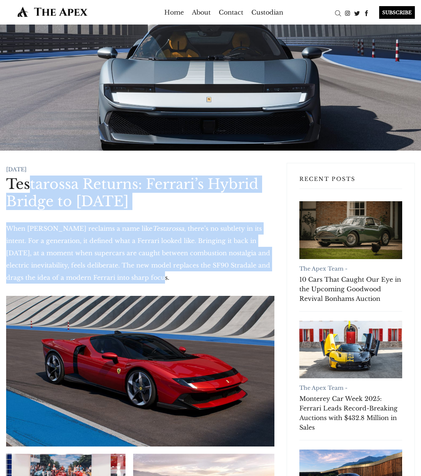
drag, startPoint x: 203, startPoint y: 277, endPoint x: 28, endPoint y: 183, distance: 198.7
click at [28, 183] on h1 "Testarossa Returns: Ferrari’s Hybrid Bridge to [DATE]" at bounding box center [140, 193] width 268 height 35
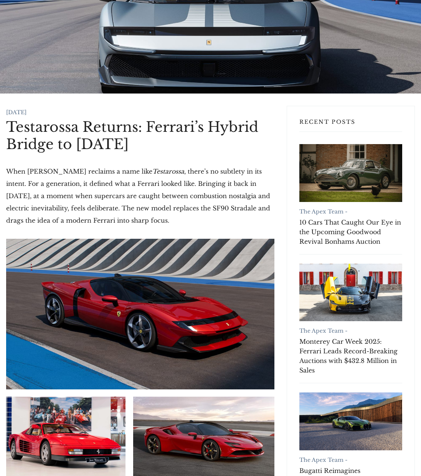
scroll to position [59, 0]
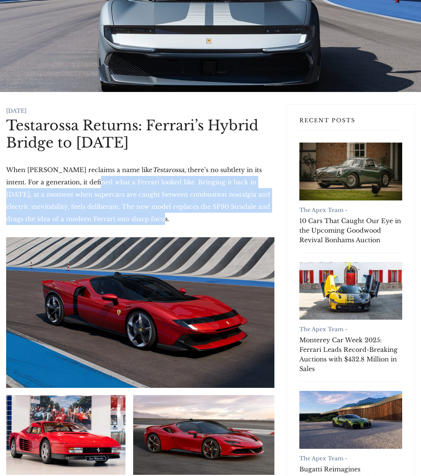
drag, startPoint x: 140, startPoint y: 221, endPoint x: 63, endPoint y: 176, distance: 88.5
click at [63, 176] on p "When [PERSON_NAME] reclaims a name like Testarossa , there’s no subtlety in its…" at bounding box center [140, 194] width 268 height 61
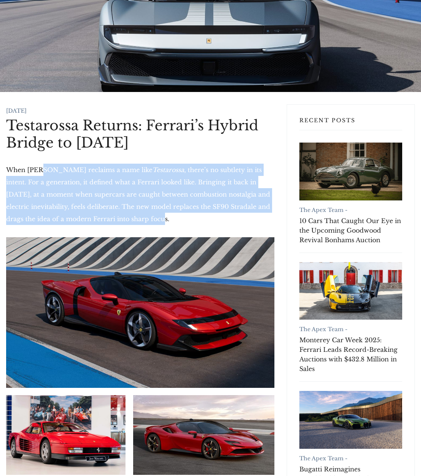
drag, startPoint x: 41, startPoint y: 170, endPoint x: 179, endPoint y: 231, distance: 150.3
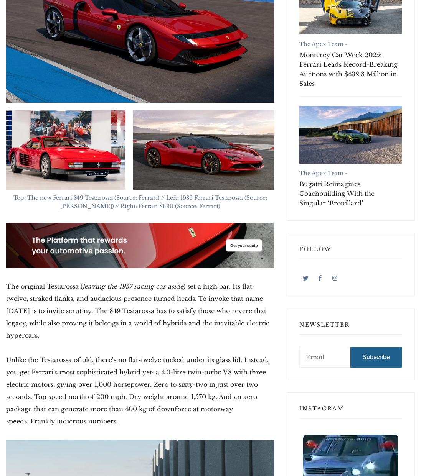
scroll to position [389, 0]
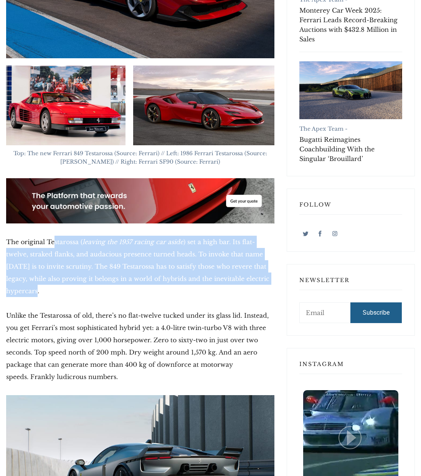
drag, startPoint x: 54, startPoint y: 242, endPoint x: 174, endPoint y: 290, distance: 128.8
click at [174, 290] on p "The original Testarossa ( leaving the 1957 racing car aside ) set a high bar. I…" at bounding box center [140, 266] width 268 height 61
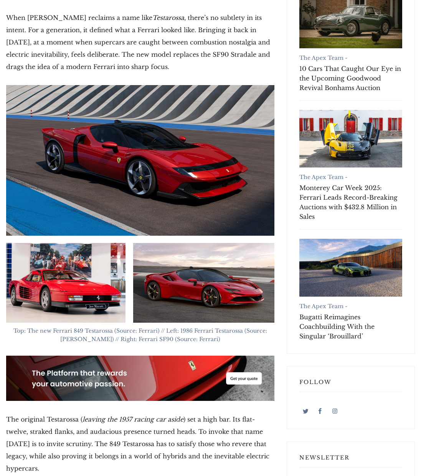
scroll to position [0, 0]
